Goal: Task Accomplishment & Management: Complete application form

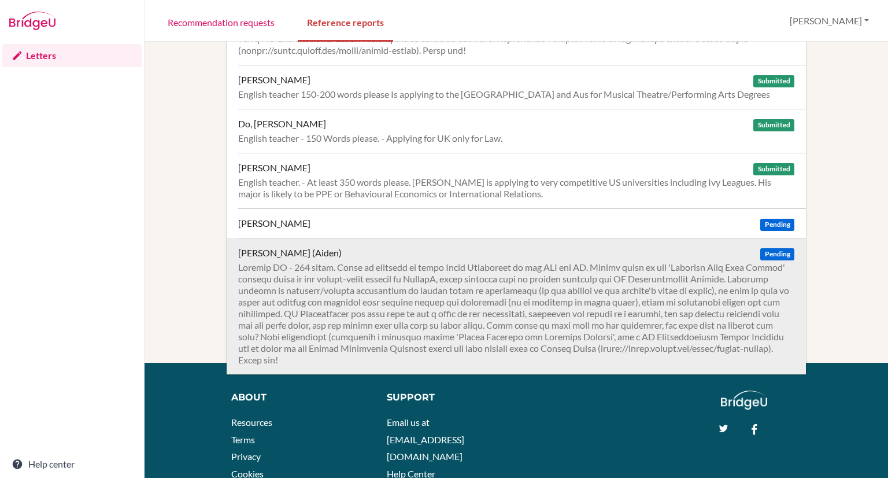
scroll to position [178, 0]
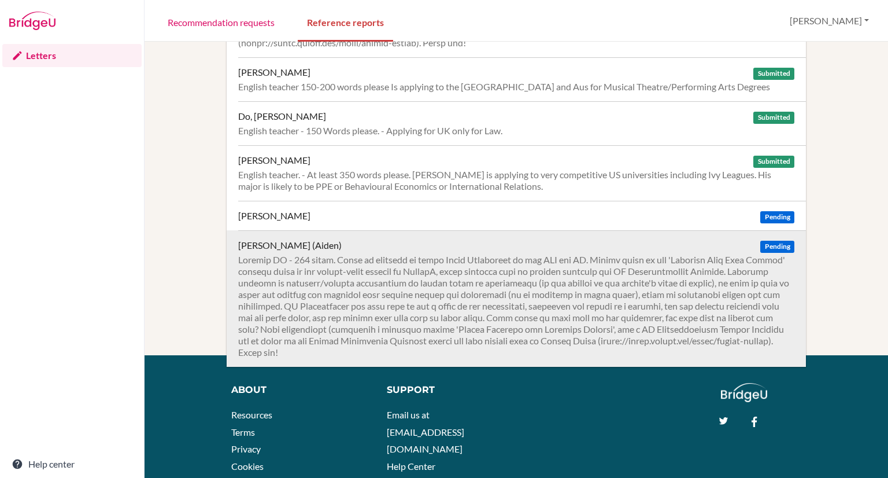
click at [762, 240] on span "Pending" at bounding box center [777, 246] width 34 height 12
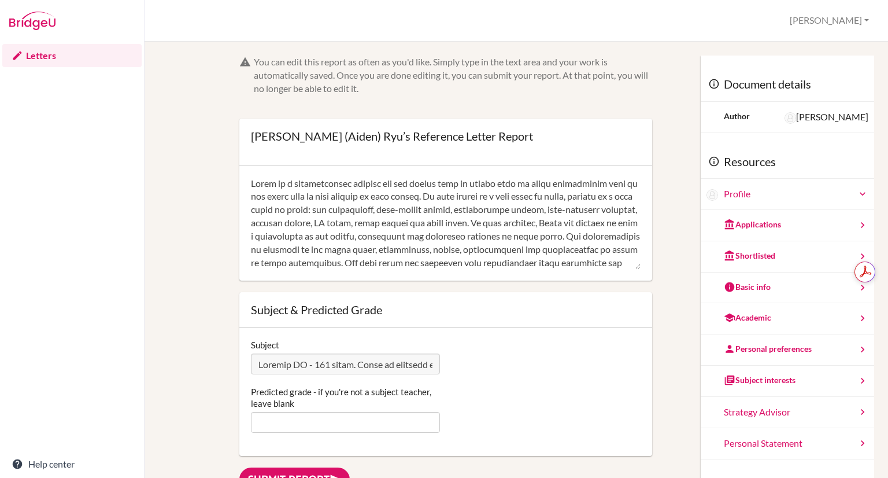
scroll to position [329, 0]
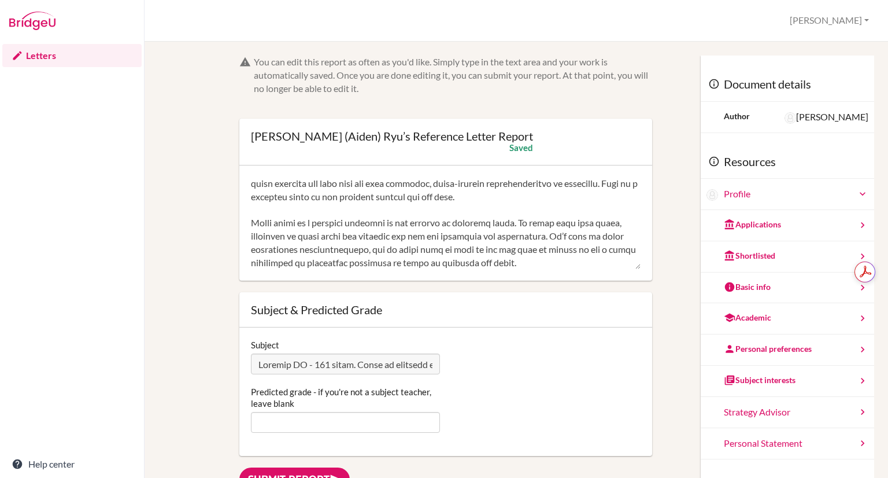
type textarea "Lorem ip d sitametconsec adipisc eli sed doeius temp in utlabo etdo ma aliqu en…"
click at [308, 412] on input "Predicted grade - if you're not a subject teacher, leave blank" at bounding box center [345, 422] width 189 height 21
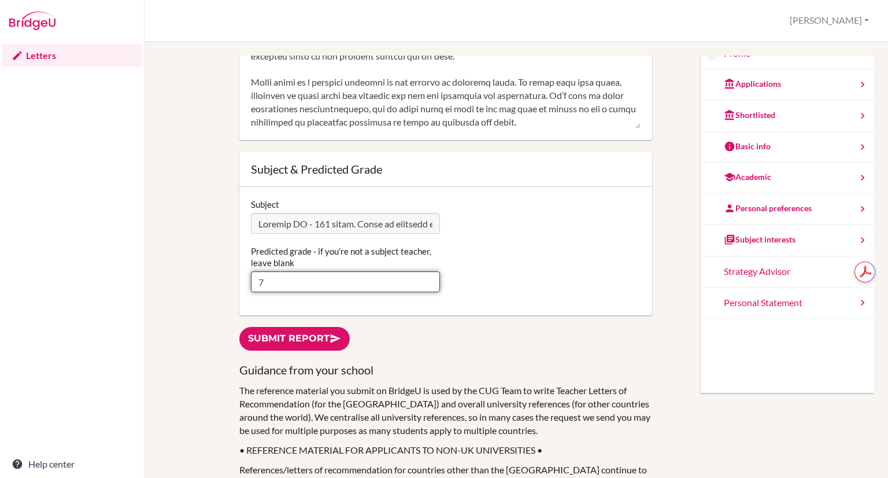
scroll to position [141, 0]
type input "7"
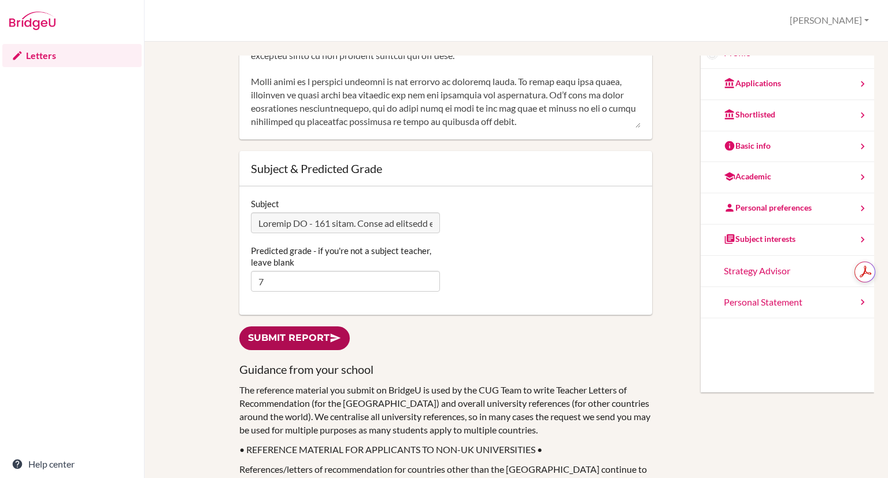
click at [292, 331] on link "Submit report" at bounding box center [294, 338] width 110 height 24
